Goal: Find specific page/section: Find specific page/section

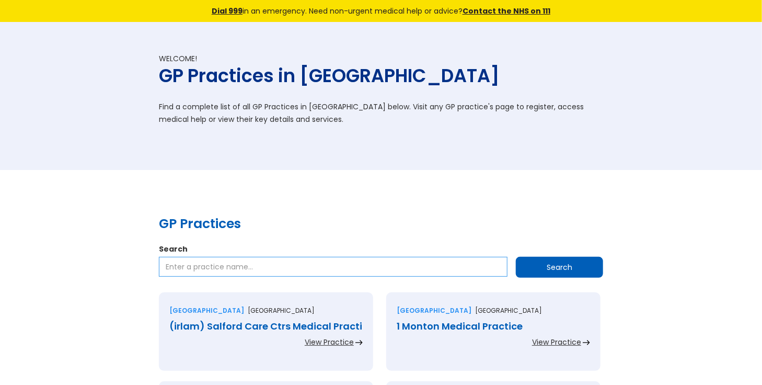
click at [194, 266] on input "Search" at bounding box center [333, 267] width 348 height 20
type input "[PERSON_NAME]"
click at [586, 265] on input "Search" at bounding box center [559, 267] width 87 height 21
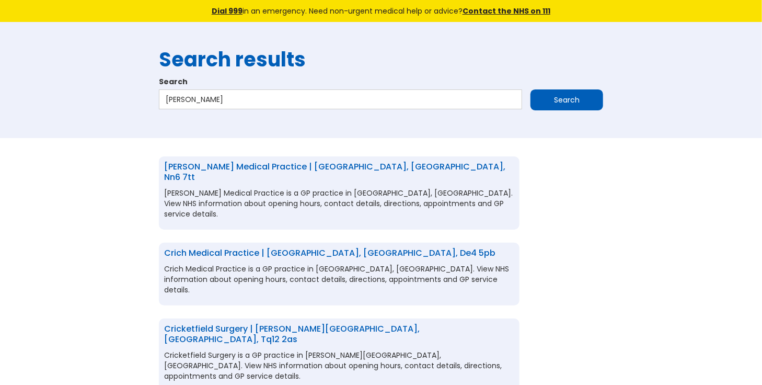
click at [270, 163] on link "[PERSON_NAME] Medical Practice | [GEOGRAPHIC_DATA], [GEOGRAPHIC_DATA], nn6 7tt" at bounding box center [334, 171] width 341 height 22
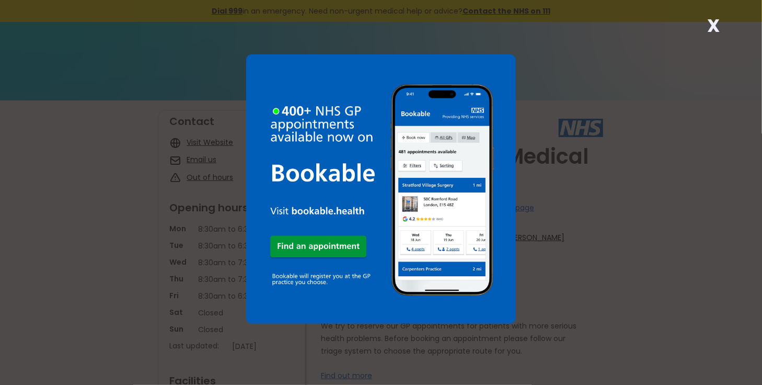
click at [552, 309] on div "X" at bounding box center [381, 192] width 762 height 385
click at [715, 26] on strong "X" at bounding box center [713, 25] width 13 height 25
